Goal: Participate in discussion: Engage in conversation with other users on a specific topic

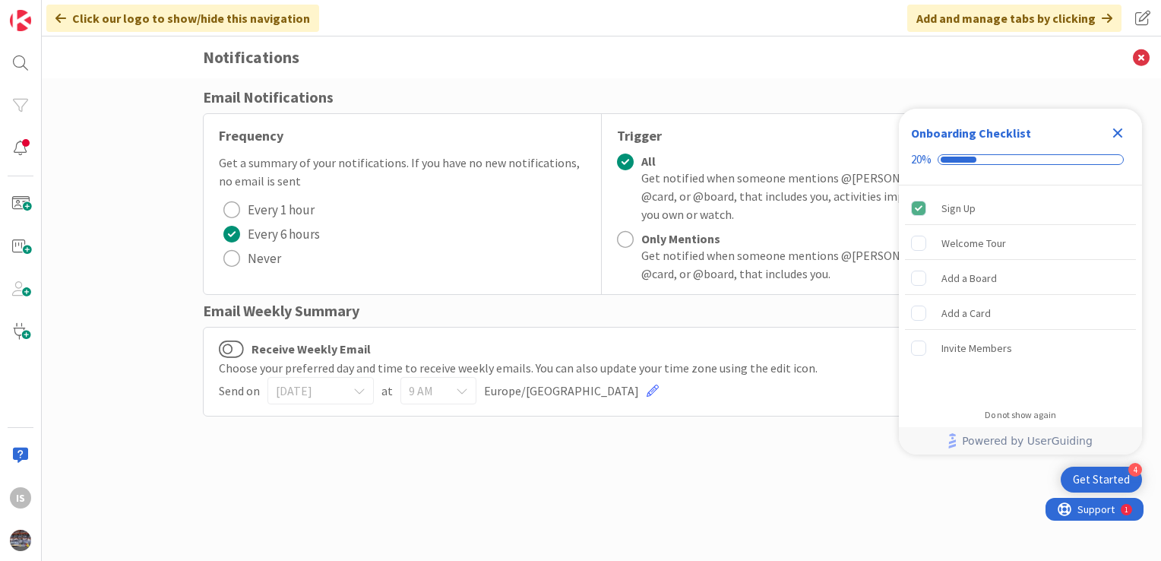
click at [1114, 132] on icon "Close Checklist" at bounding box center [1117, 133] width 18 height 18
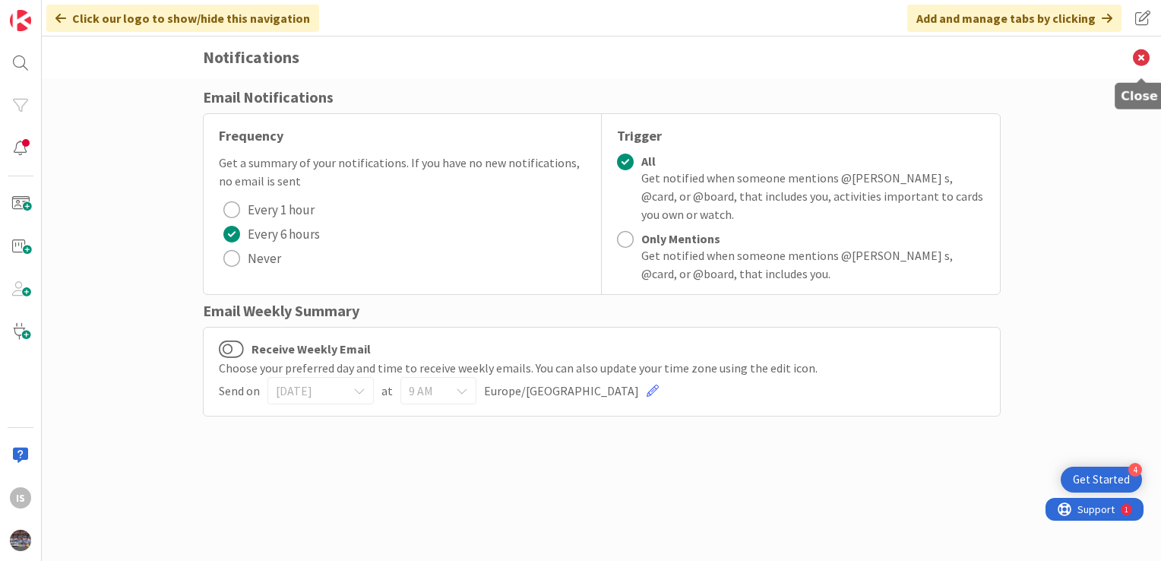
click at [1145, 59] on icon at bounding box center [1140, 57] width 39 height 42
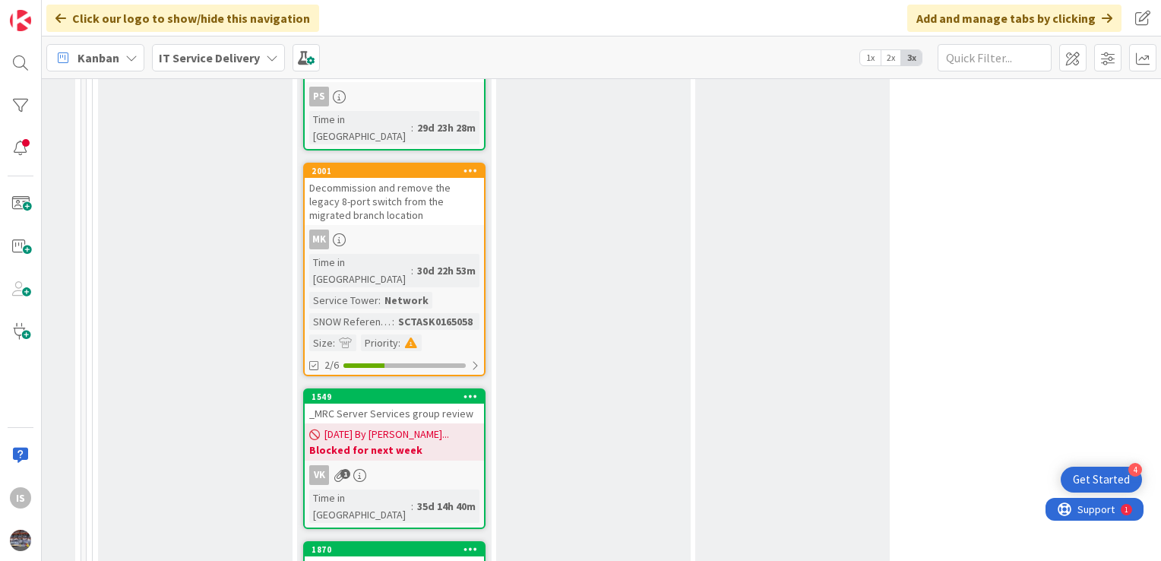
scroll to position [1398, 969]
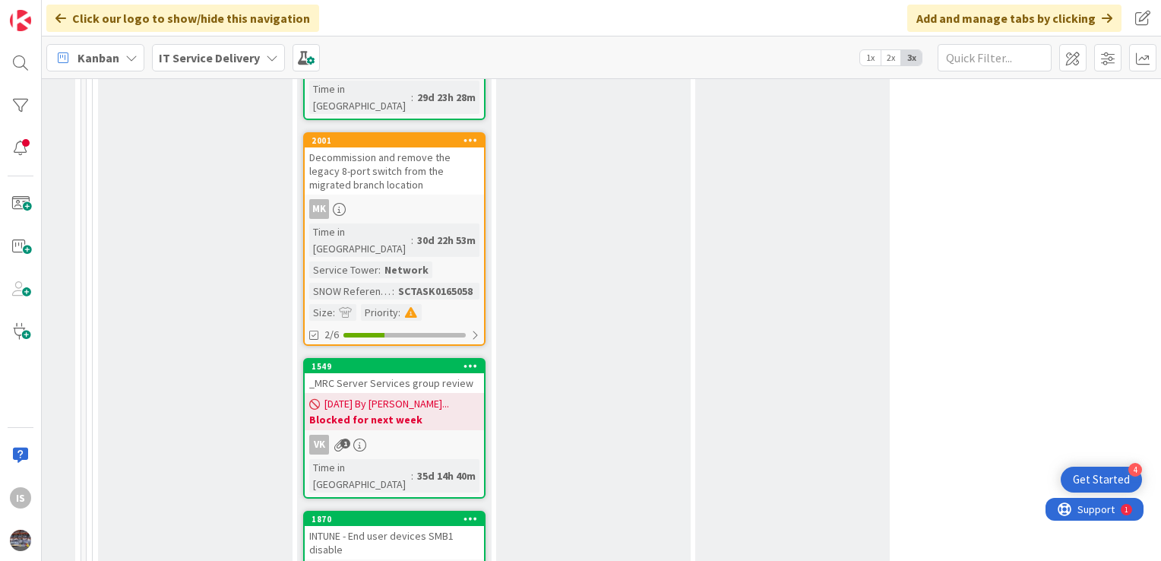
click at [367, 526] on div "INTUNE - End user devices SMB1 disable" at bounding box center [394, 542] width 179 height 33
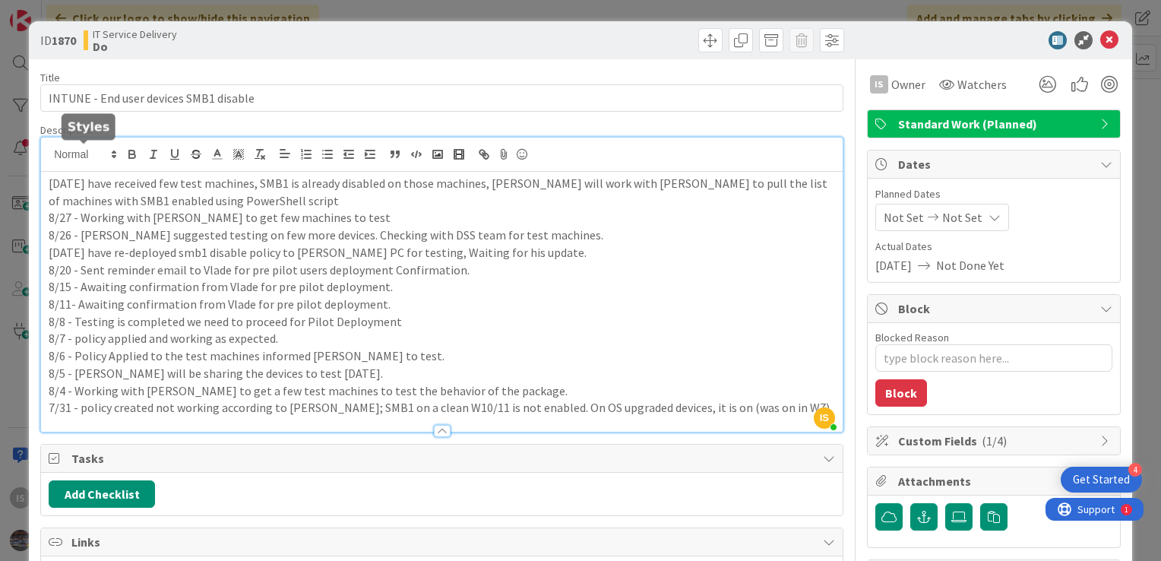
click at [48, 154] on div "IS Ilayaraja s just joined 9/4 - We have received few test machines, SMB1 is al…" at bounding box center [441, 284] width 801 height 294
type textarea "x"
click at [49, 178] on p "9/4 - We have received few test machines, SMB1 is already disabled on those mac…" at bounding box center [442, 192] width 786 height 34
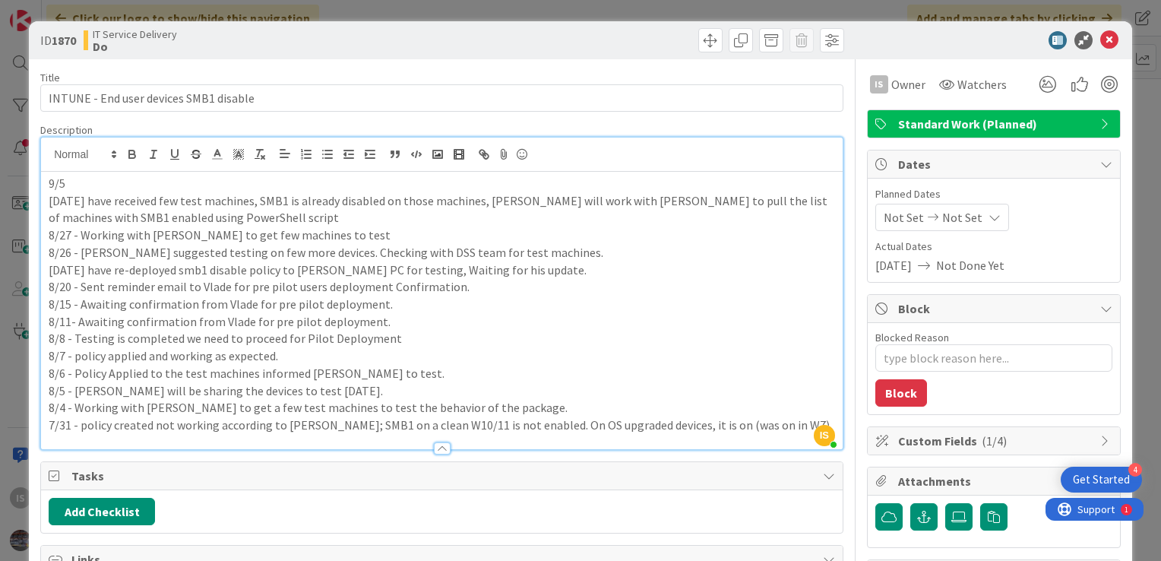
click at [75, 185] on p "9/5" at bounding box center [442, 183] width 786 height 17
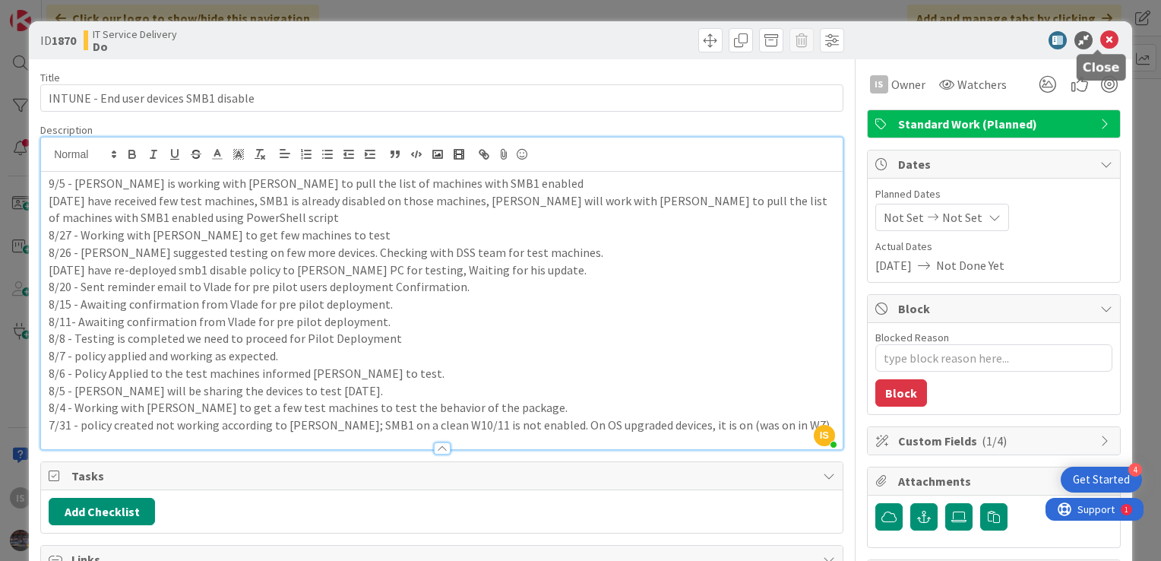
click at [1100, 44] on icon at bounding box center [1109, 40] width 18 height 18
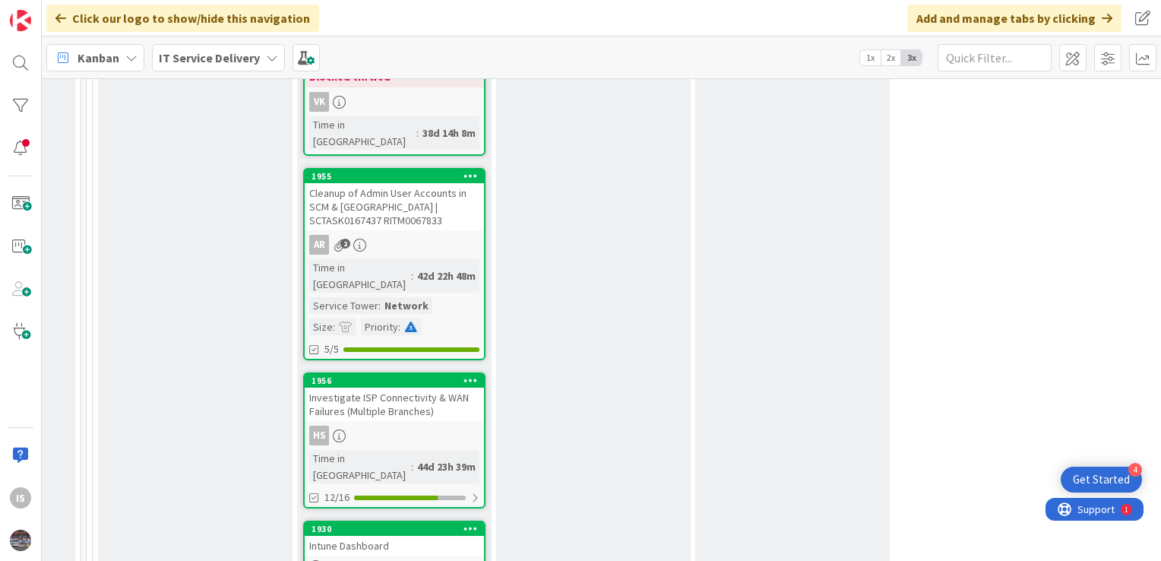
scroll to position [2245, 969]
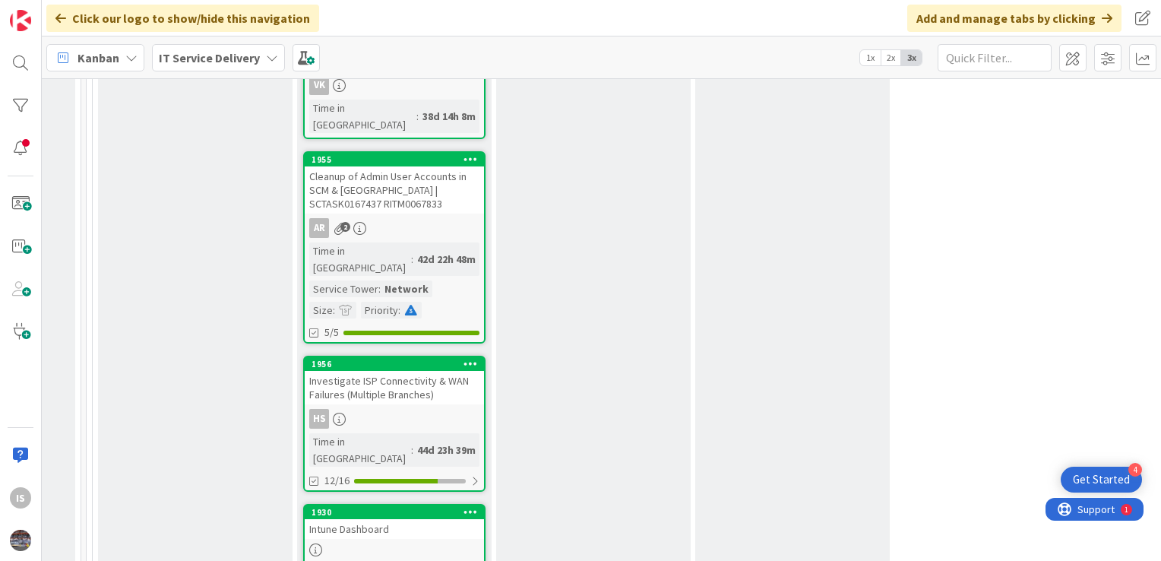
click at [340, 519] on div "Intune Dashboard" at bounding box center [394, 529] width 179 height 20
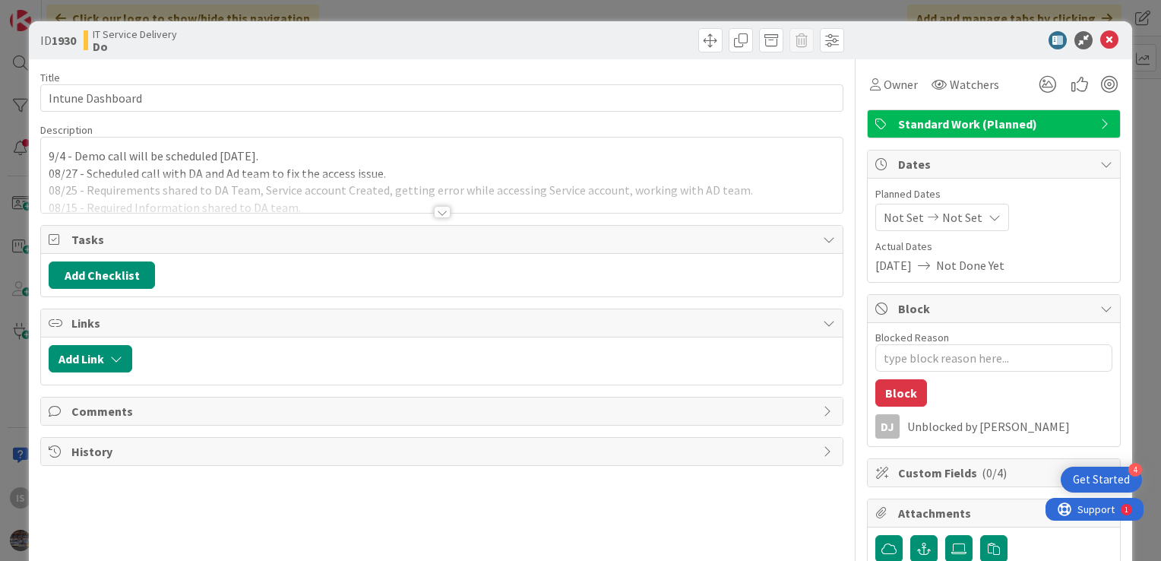
type textarea "x"
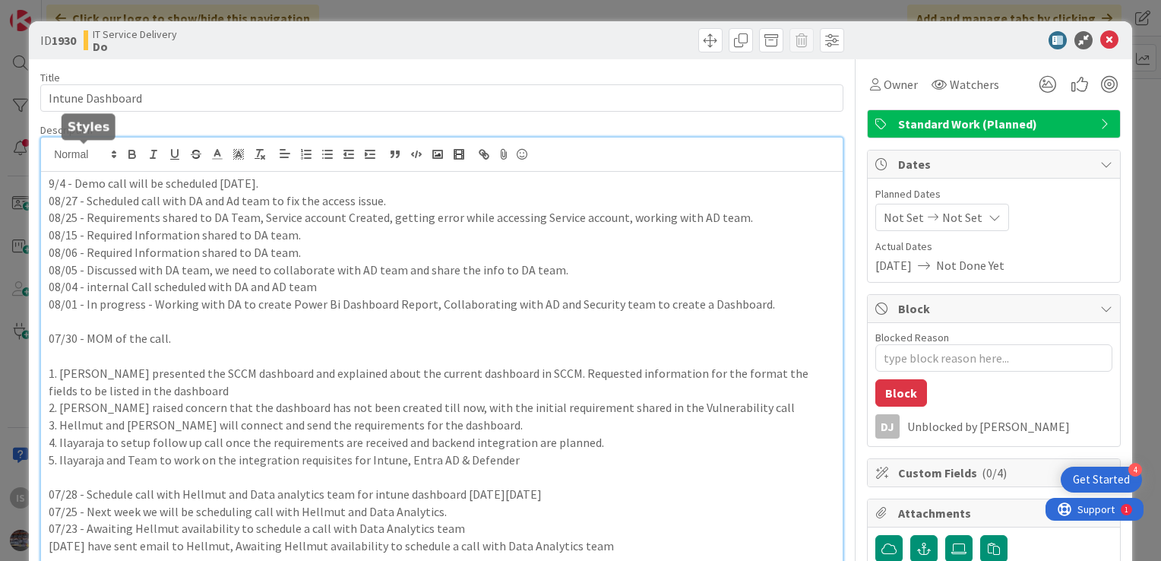
click at [47, 153] on div "IS Ilayaraja s just joined 9/4 - Demo call will be scheduled today. 08/27 - Sch…" at bounding box center [441, 517] width 801 height 760
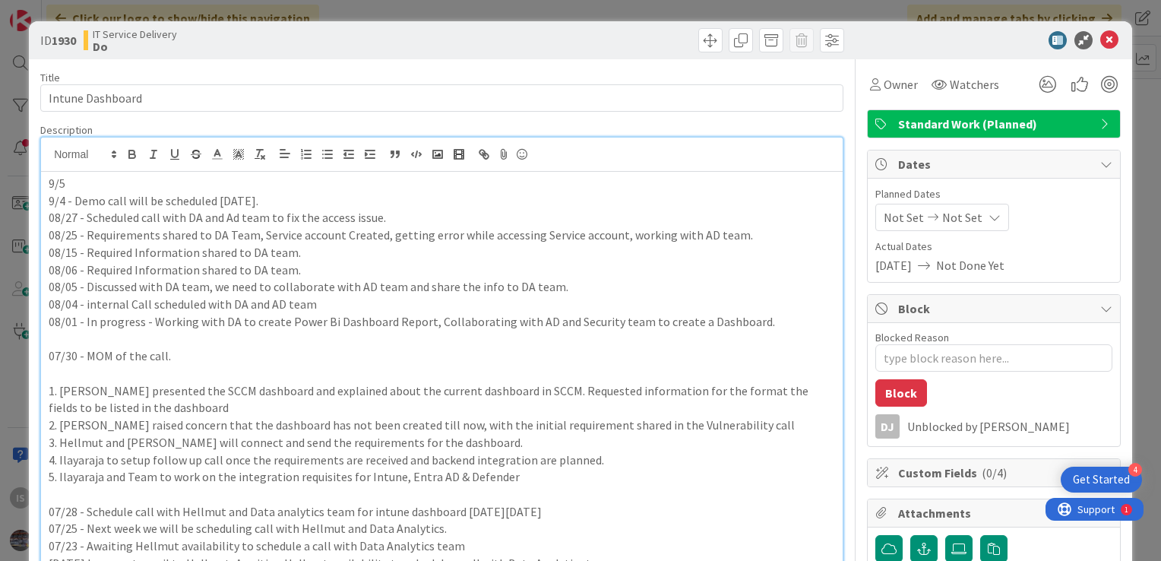
click at [78, 182] on p "9/5" at bounding box center [442, 183] width 786 height 17
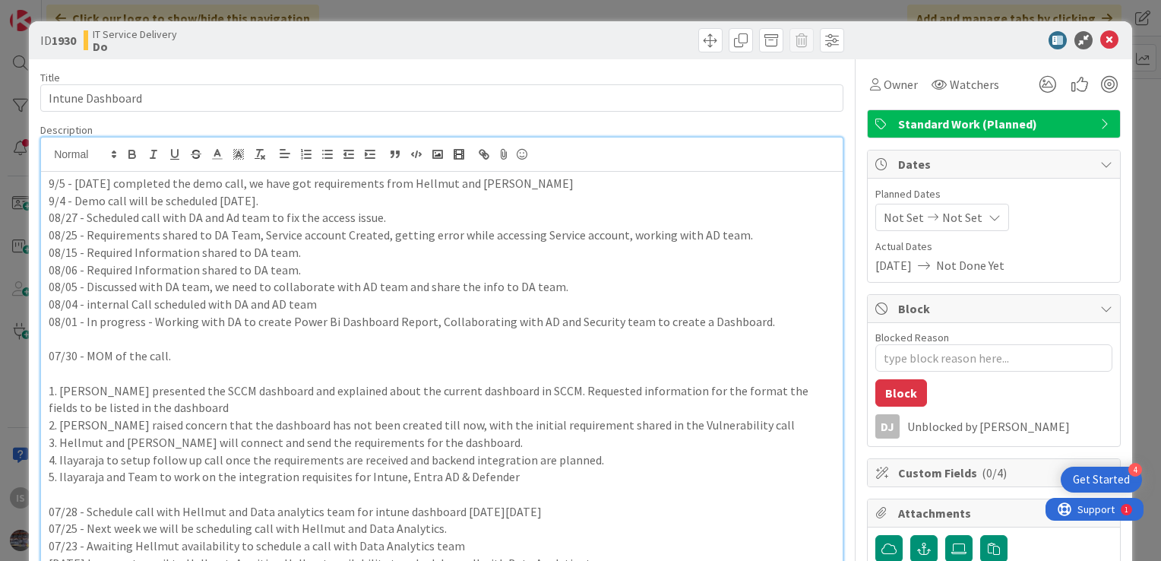
click at [525, 187] on p "9/5 - yesterday completed the demo call, we have got requirements from Hellmut …" at bounding box center [442, 183] width 786 height 17
type textarea "x"
click at [1100, 43] on icon at bounding box center [1109, 40] width 18 height 18
